Goal: Go to known website: Go to known website

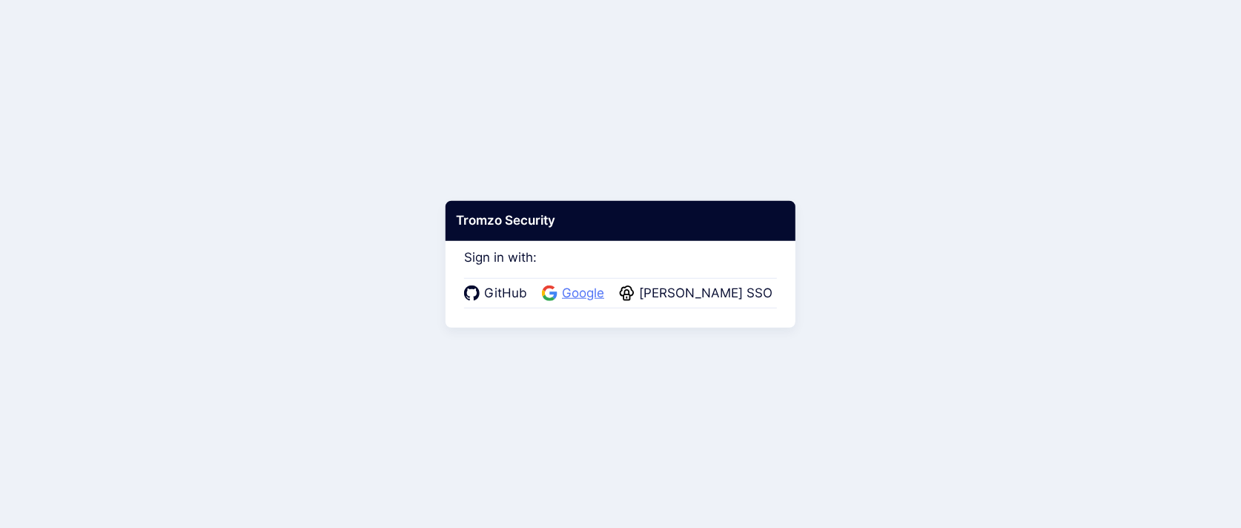
click at [583, 298] on span "Google" at bounding box center [582, 293] width 51 height 19
